Goal: Task Accomplishment & Management: Manage account settings

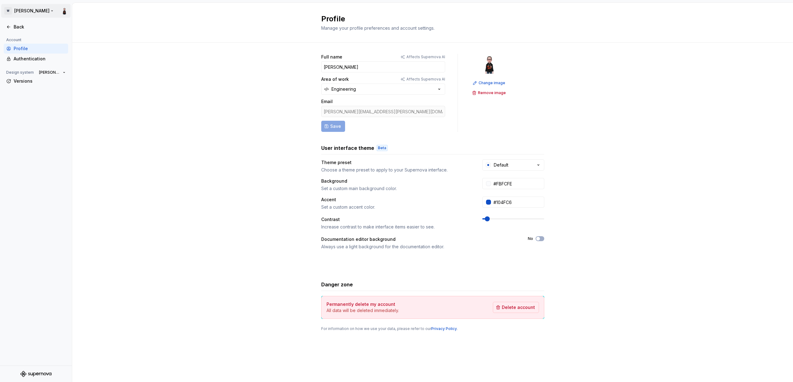
click at [32, 10] on html "W Watson Back Account Profile Authentication Design system Watson Versions Prof…" at bounding box center [396, 191] width 793 height 382
click at [24, 42] on div "Sign out" at bounding box center [52, 44] width 76 height 6
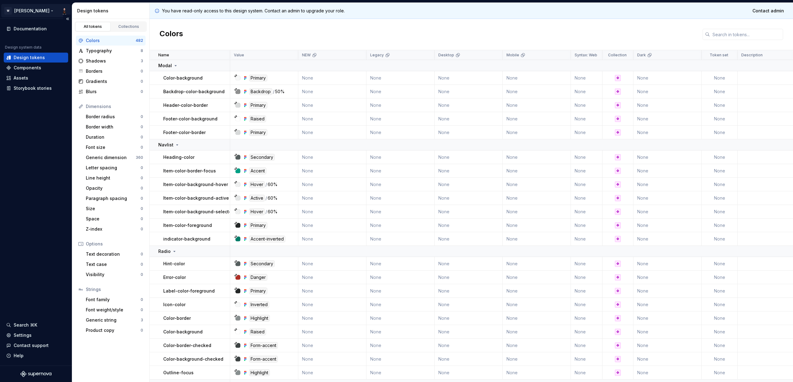
click at [27, 8] on html "W Watson Documentation Design system data Design tokens Components Assets Story…" at bounding box center [396, 191] width 793 height 382
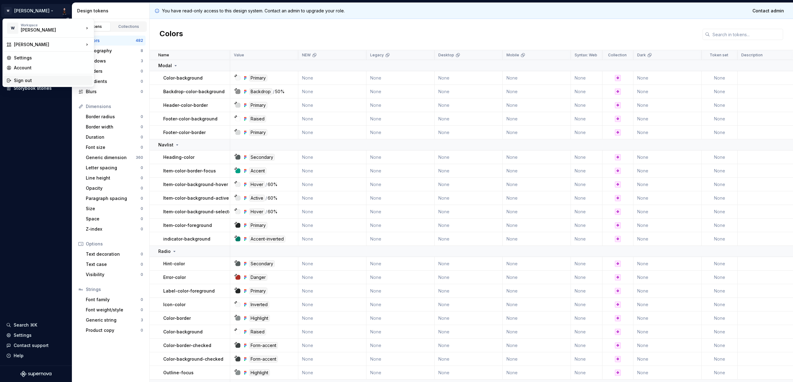
click at [23, 80] on div "Sign out" at bounding box center [52, 80] width 76 height 6
